Goal: Information Seeking & Learning: Learn about a topic

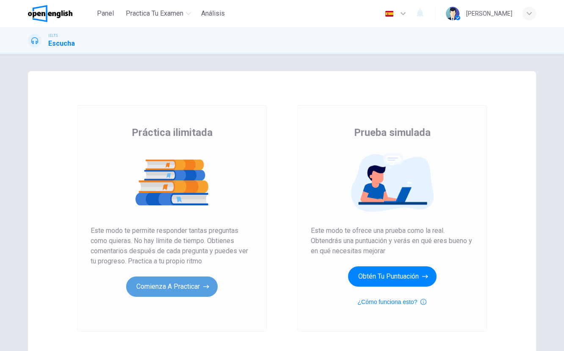
click at [188, 291] on button "Comienza a practicar" at bounding box center [171, 286] width 91 height 20
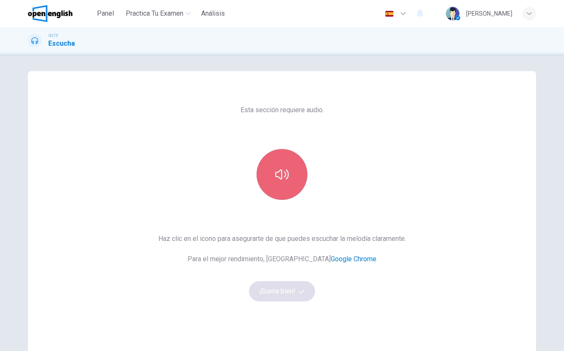
click at [290, 182] on button "button" at bounding box center [282, 174] width 51 height 51
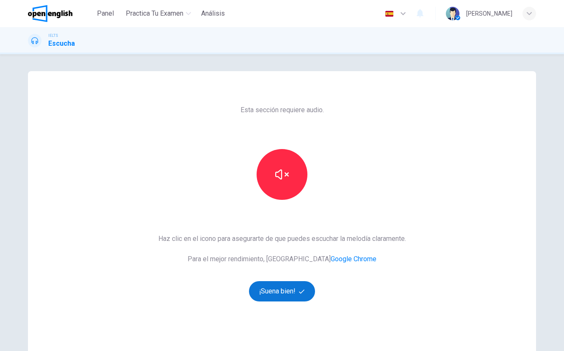
click at [307, 292] on button "¡Suena bien!" at bounding box center [282, 291] width 66 height 20
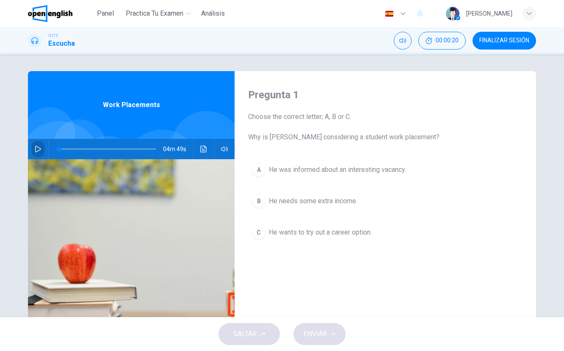
click at [40, 149] on icon "button" at bounding box center [38, 149] width 7 height 7
click at [39, 146] on icon "button" at bounding box center [38, 149] width 7 height 7
drag, startPoint x: 112, startPoint y: 149, endPoint x: 39, endPoint y: 146, distance: 72.9
click at [39, 146] on div "04m 49s" at bounding box center [131, 149] width 207 height 20
click at [35, 149] on icon "button" at bounding box center [38, 149] width 7 height 7
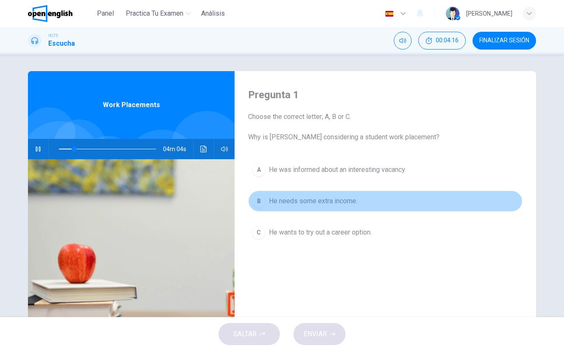
click at [255, 200] on div "B" at bounding box center [259, 201] width 14 height 14
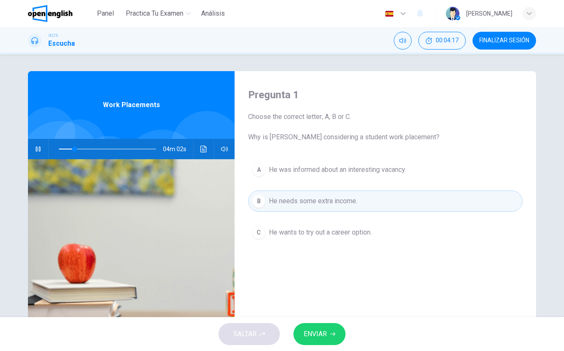
click at [331, 321] on div "SALTAR ENVIAR" at bounding box center [282, 334] width 564 height 34
click at [331, 332] on icon "button" at bounding box center [332, 333] width 5 height 5
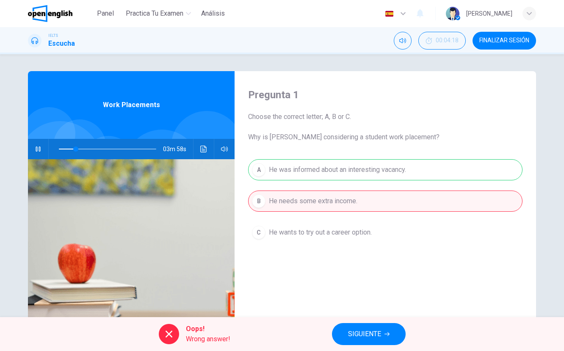
drag, startPoint x: 386, startPoint y: 334, endPoint x: 368, endPoint y: 326, distance: 19.7
click at [383, 334] on button "SIGUIENTE" at bounding box center [369, 334] width 74 height 22
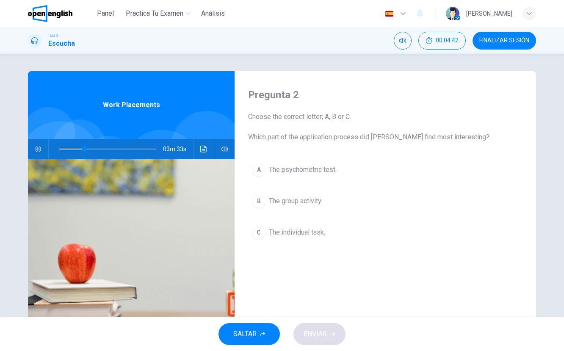
click at [264, 199] on div "B" at bounding box center [259, 201] width 14 height 14
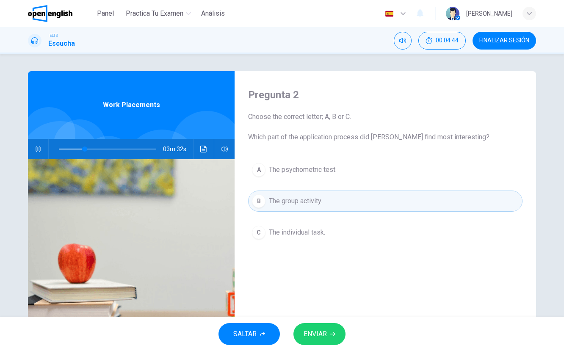
click at [329, 334] on button "ENVIAR" at bounding box center [319, 334] width 52 height 22
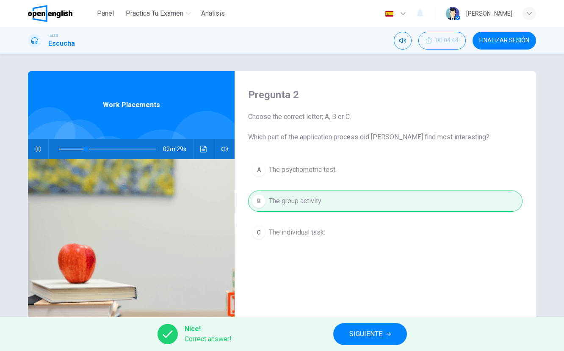
click at [360, 331] on span "SIGUIENTE" at bounding box center [365, 334] width 33 height 12
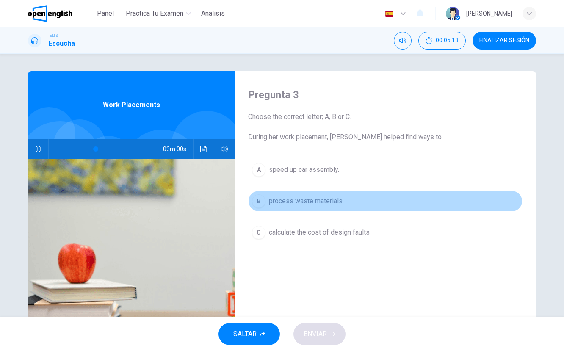
click at [257, 197] on div "B" at bounding box center [259, 201] width 14 height 14
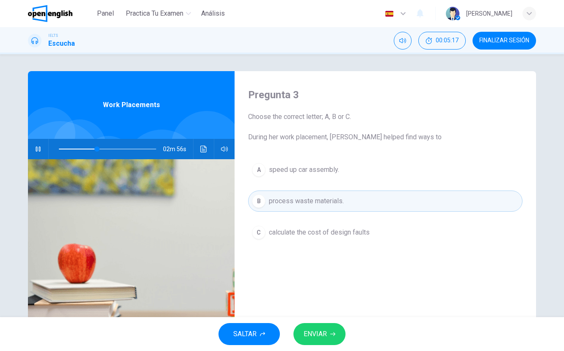
click at [325, 330] on span "ENVIAR" at bounding box center [315, 334] width 23 height 12
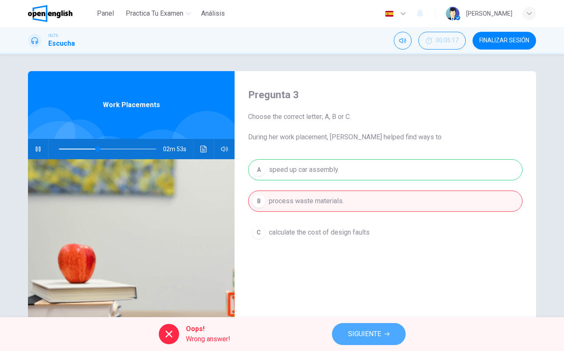
click at [372, 326] on button "SIGUIENTE" at bounding box center [369, 334] width 74 height 22
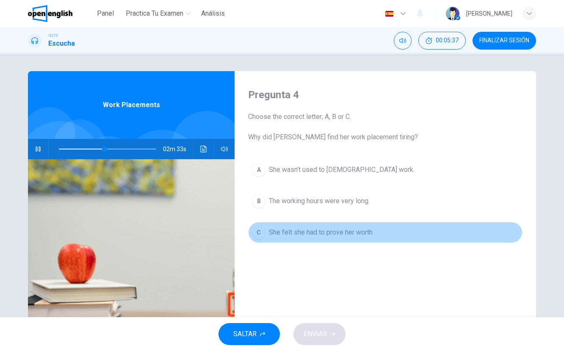
click at [364, 240] on button "C She felt she had to prove her worth" at bounding box center [385, 232] width 274 height 21
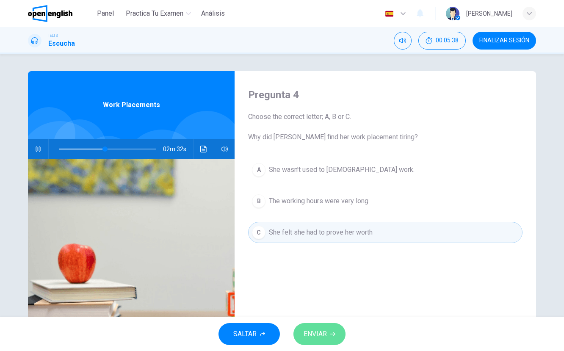
click at [319, 330] on span "ENVIAR" at bounding box center [315, 334] width 23 height 12
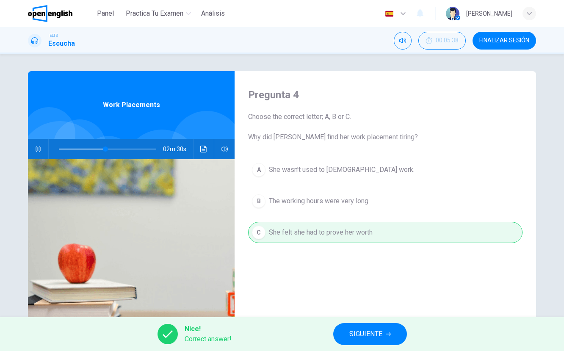
click at [349, 332] on span "SIGUIENTE" at bounding box center [365, 334] width 33 height 12
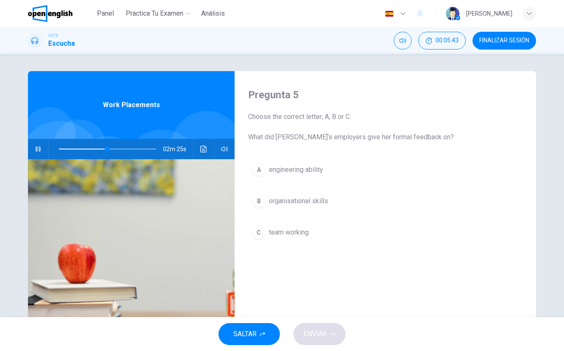
click at [321, 201] on span "organisational skills" at bounding box center [298, 201] width 59 height 10
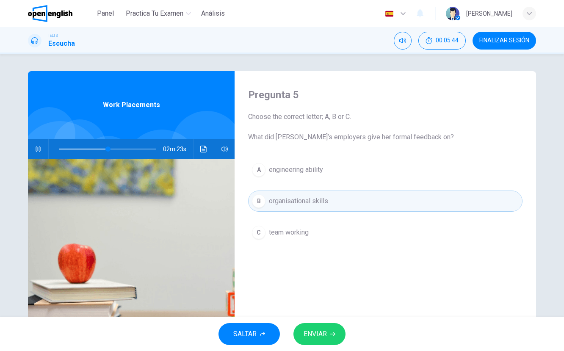
click at [321, 330] on span "ENVIAR" at bounding box center [315, 334] width 23 height 12
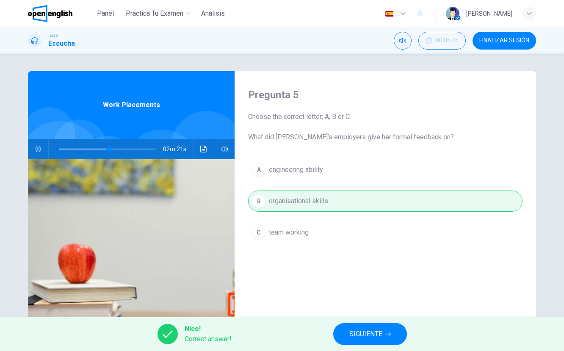
click at [350, 327] on button "SIGUIENTE" at bounding box center [370, 334] width 74 height 22
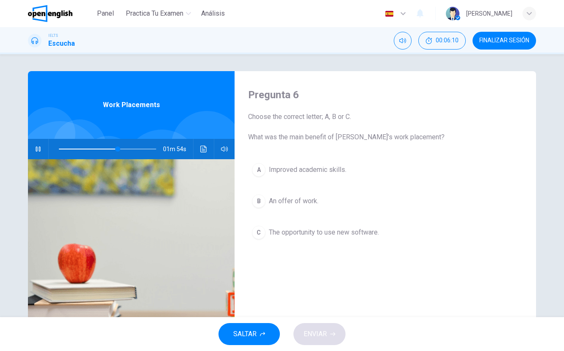
click at [307, 203] on span "An offer of work." at bounding box center [294, 201] width 50 height 10
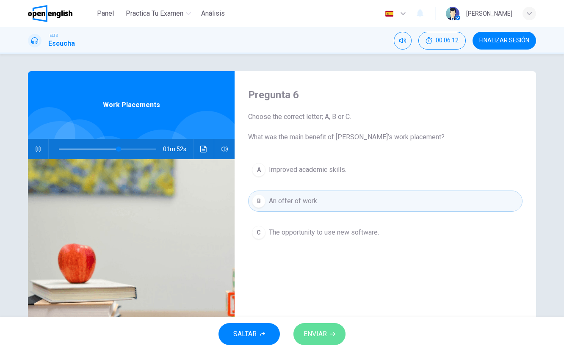
click at [324, 335] on span "ENVIAR" at bounding box center [315, 334] width 23 height 12
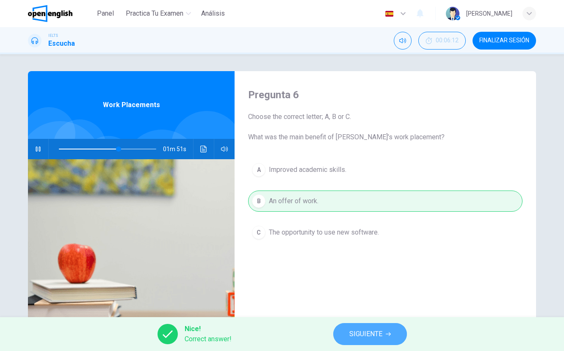
click at [371, 330] on span "SIGUIENTE" at bounding box center [365, 334] width 33 height 12
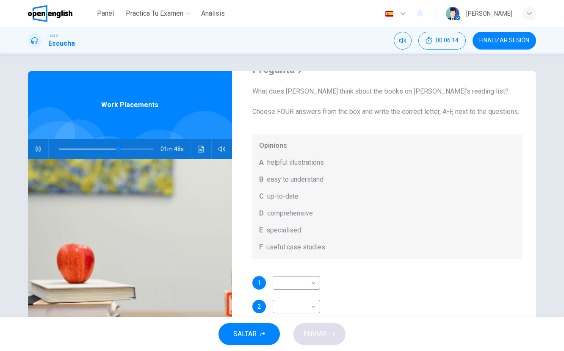
scroll to position [26, 0]
click at [35, 147] on icon "button" at bounding box center [38, 149] width 7 height 7
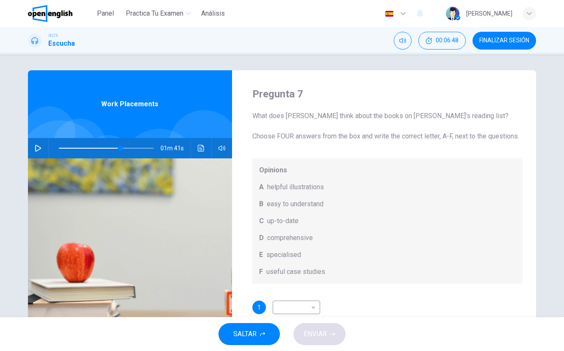
scroll to position [0, 0]
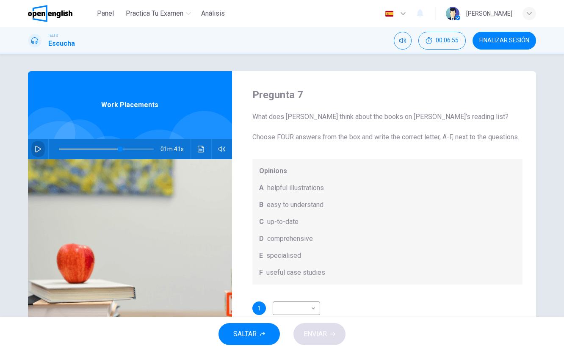
click at [35, 147] on icon "button" at bounding box center [38, 149] width 7 height 7
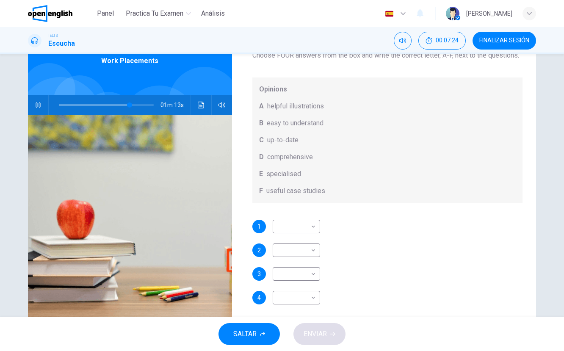
scroll to position [65, 0]
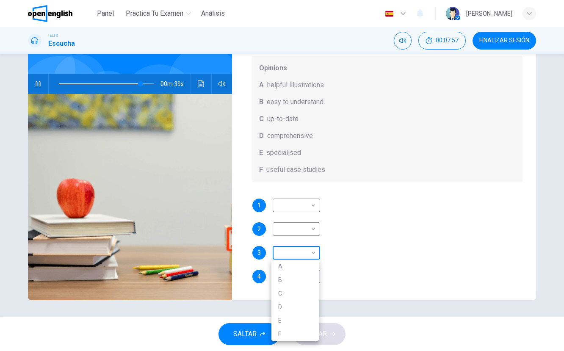
click at [304, 252] on body "This site uses cookies, as explained in our Privacy Policy . If you agree to th…" at bounding box center [282, 175] width 564 height 351
click at [290, 267] on li "A" at bounding box center [294, 267] width 47 height 14
type input "**"
type input "*"
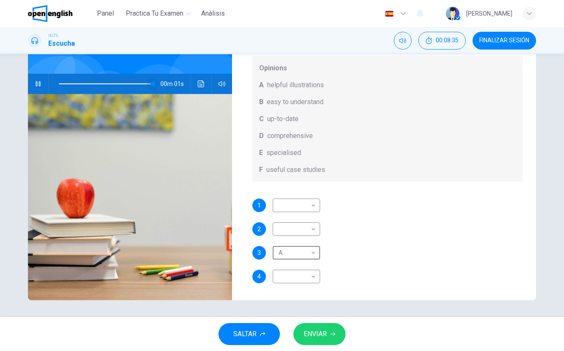
click at [119, 82] on span at bounding box center [106, 84] width 95 height 12
click at [313, 208] on body "This site uses cookies, as explained in our Privacy Policy . If you agree to th…" at bounding box center [282, 175] width 564 height 351
click at [284, 287] on li "F" at bounding box center [294, 287] width 47 height 14
type input "**"
type input "*"
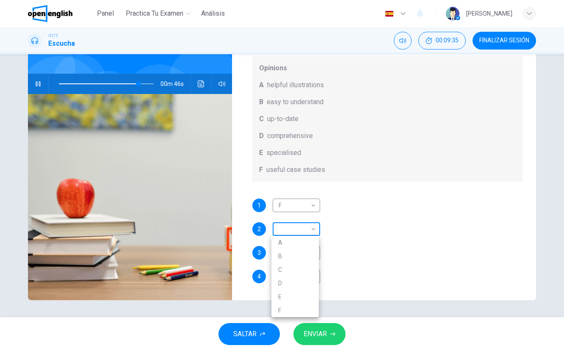
click at [311, 229] on body "This site uses cookies, as explained in our Privacy Policy . If you agree to th…" at bounding box center [282, 175] width 564 height 351
click at [291, 261] on li "B" at bounding box center [294, 256] width 47 height 14
type input "**"
type input "*"
click at [295, 230] on body "This site uses cookies, as explained in our Privacy Policy . If you agree to th…" at bounding box center [282, 175] width 564 height 351
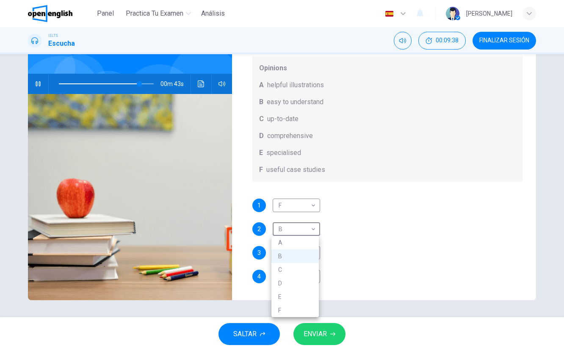
click at [287, 266] on li "C" at bounding box center [294, 270] width 47 height 14
type input "**"
type input "*"
click at [307, 282] on body "This site uses cookies, as explained in our Privacy Policy . If you agree to th…" at bounding box center [282, 175] width 564 height 351
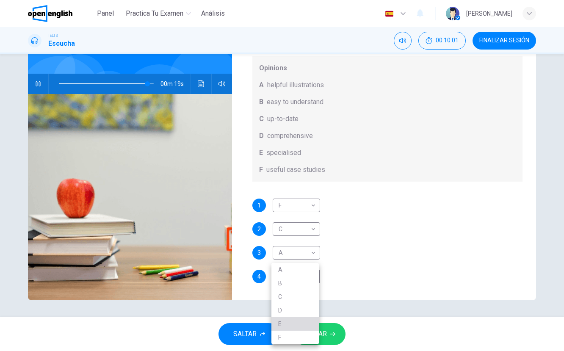
click at [294, 324] on li "E" at bounding box center [294, 324] width 47 height 14
type input "**"
type input "*"
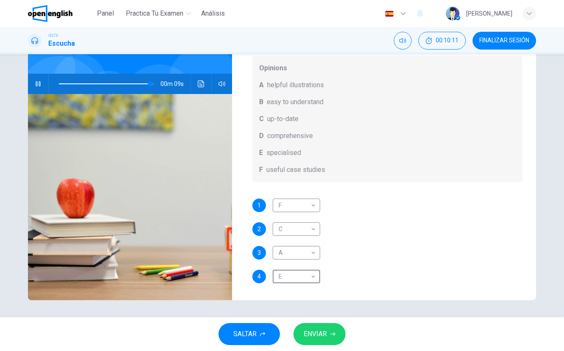
click at [311, 336] on span "ENVIAR" at bounding box center [315, 334] width 23 height 12
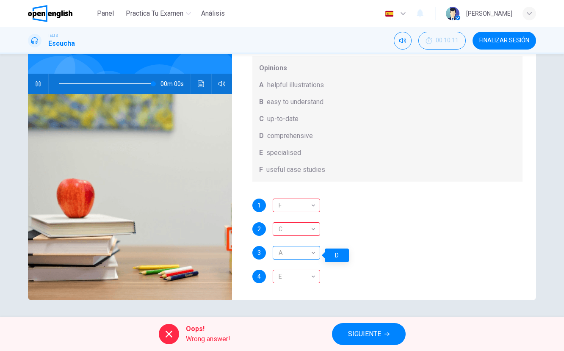
type input "*"
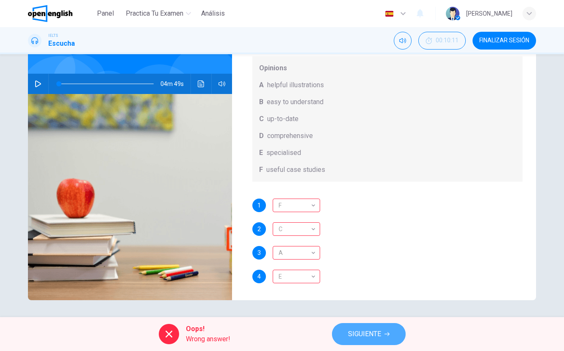
click at [372, 334] on span "SIGUIENTE" at bounding box center [364, 334] width 33 height 12
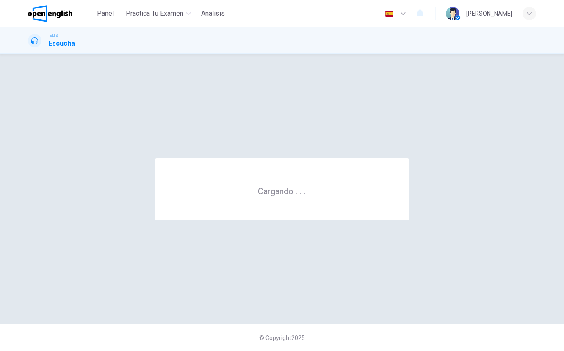
scroll to position [0, 0]
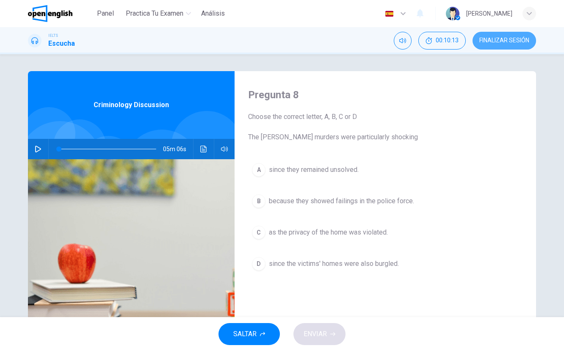
click at [509, 41] on span "FINALIZAR SESIÓN" at bounding box center [504, 40] width 50 height 7
